Goal: Information Seeking & Learning: Learn about a topic

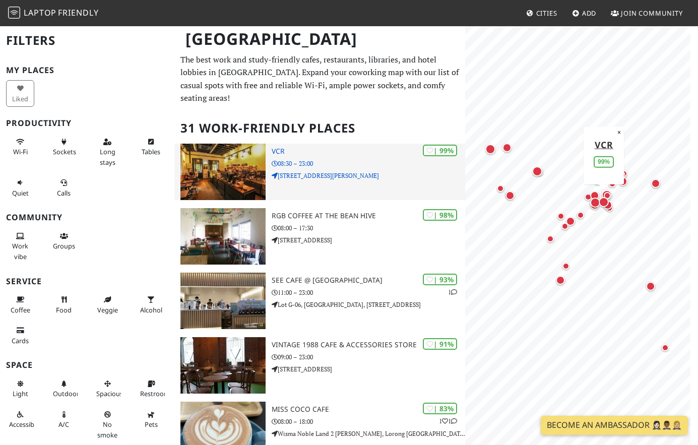
click at [218, 159] on img at bounding box center [222, 172] width 85 height 56
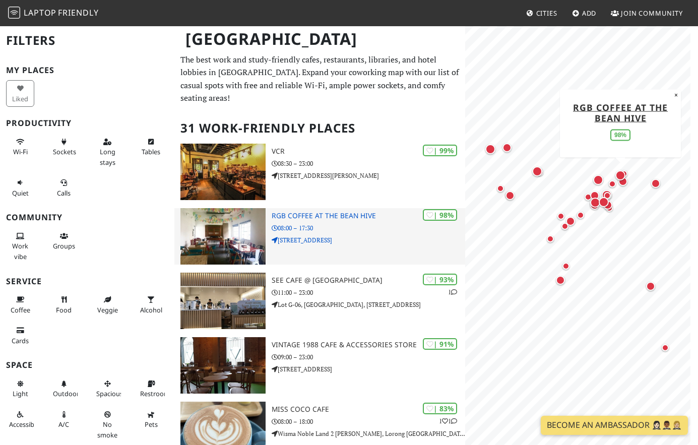
click at [354, 231] on p "08:00 – 17:30" at bounding box center [368, 228] width 194 height 10
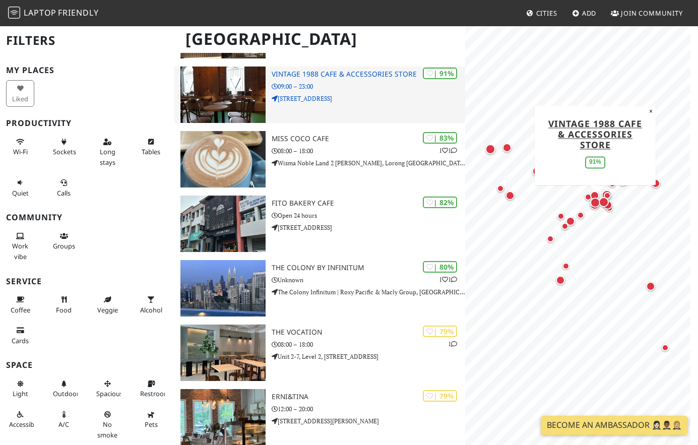
scroll to position [271, 0]
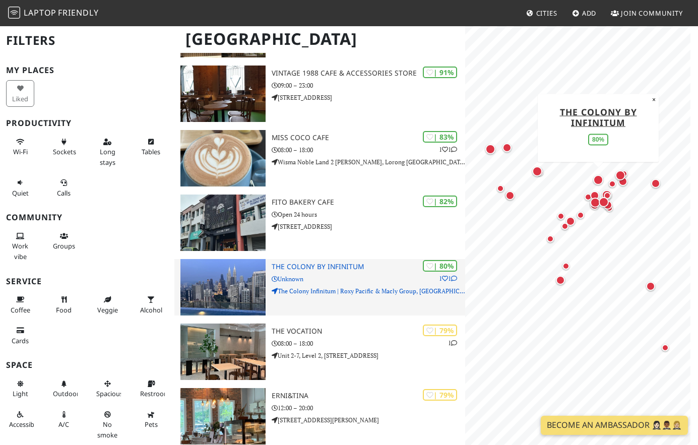
click at [355, 268] on h3 "The Colony By Infinitum" at bounding box center [368, 266] width 194 height 9
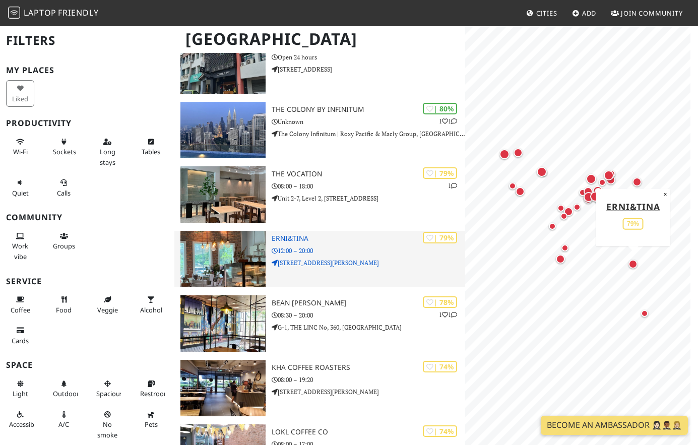
scroll to position [445, 0]
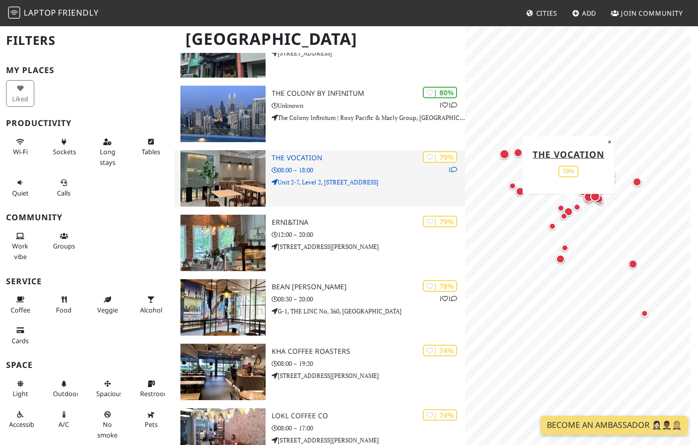
click at [350, 203] on div "| 79% 1 The Vocation 08:00 – 18:00 Unit 2-7, Level 2, Menara Uoa Bangsar, 5, Ja…" at bounding box center [368, 178] width 194 height 56
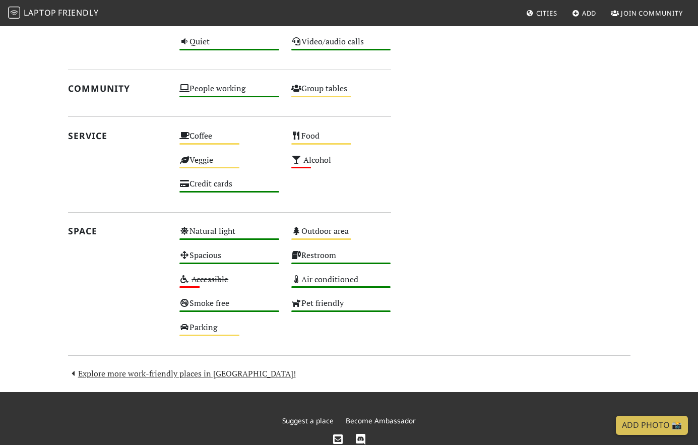
scroll to position [522, 0]
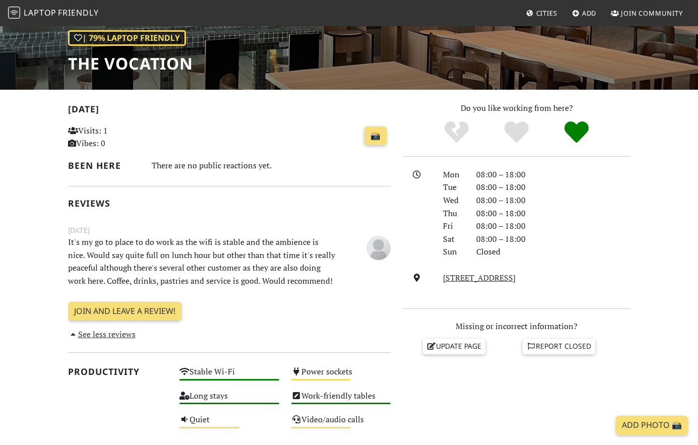
scroll to position [148, 0]
